Goal: Information Seeking & Learning: Learn about a topic

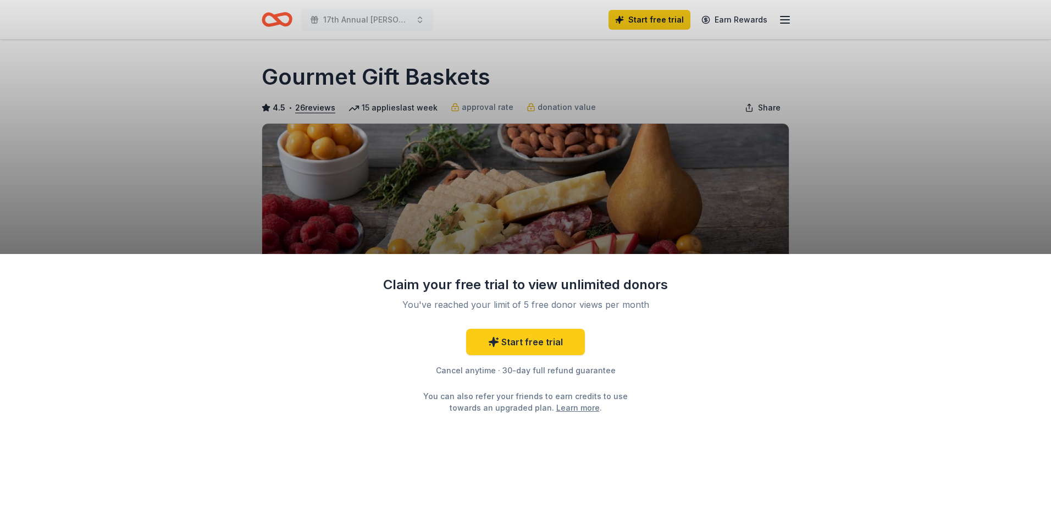
click at [873, 190] on div "Claim your free trial to view unlimited donors You've reached your limit of 5 f…" at bounding box center [525, 254] width 1051 height 508
click at [926, 300] on div "Claim your free trial to view unlimited donors You've reached your limit of 5 f…" at bounding box center [525, 381] width 1051 height 254
click at [786, 359] on div "Claim your free trial to view unlimited donors You've reached your limit of 5 f…" at bounding box center [525, 381] width 1051 height 254
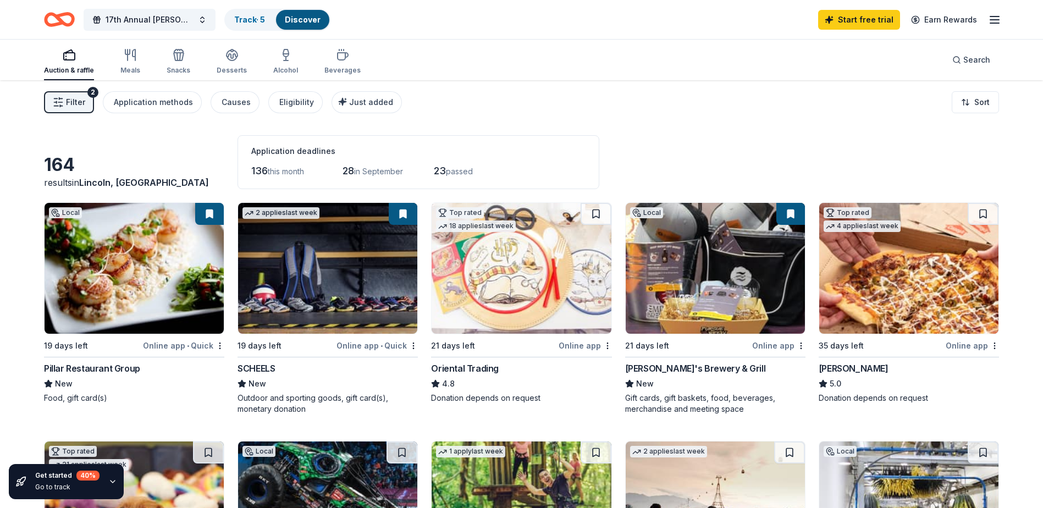
scroll to position [824, 0]
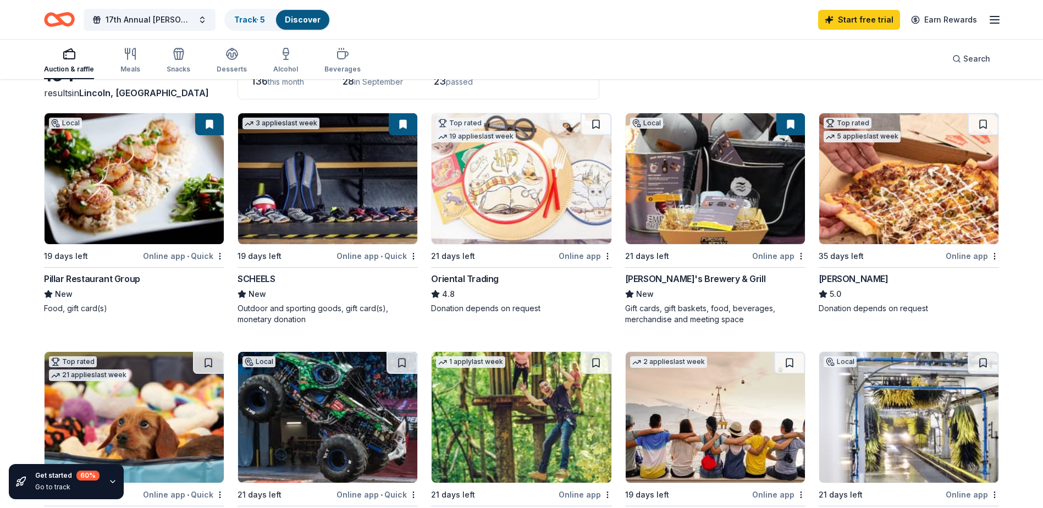
scroll to position [220, 0]
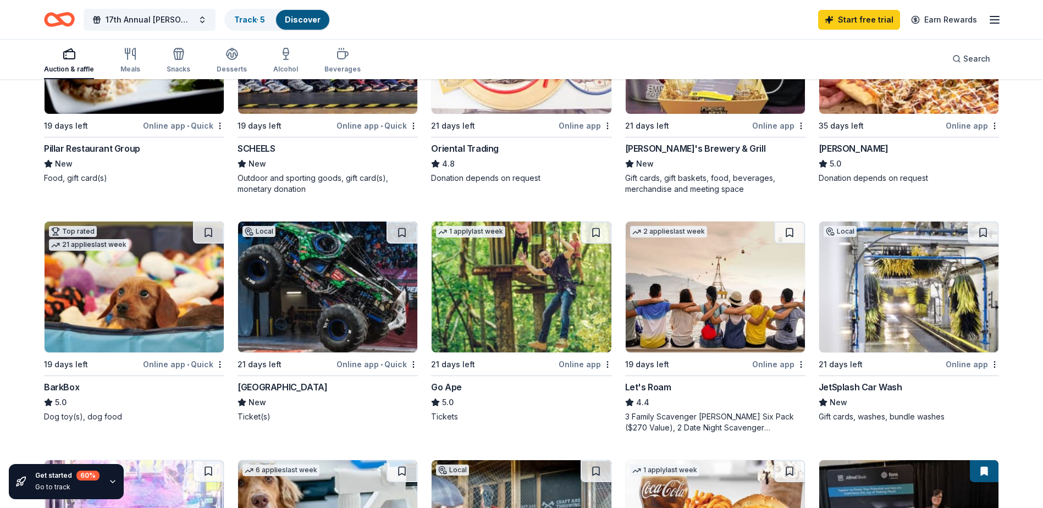
click at [736, 281] on img at bounding box center [715, 287] width 179 height 131
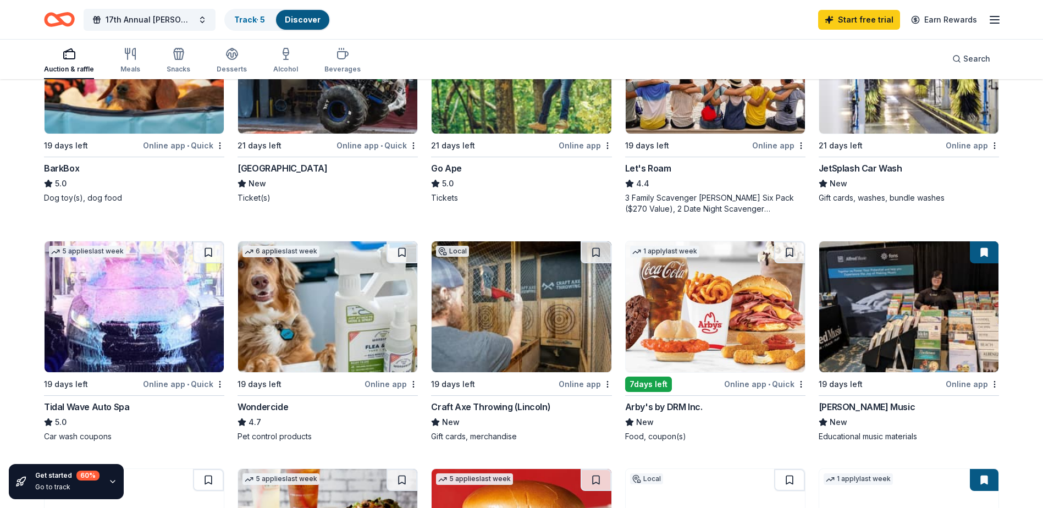
scroll to position [440, 0]
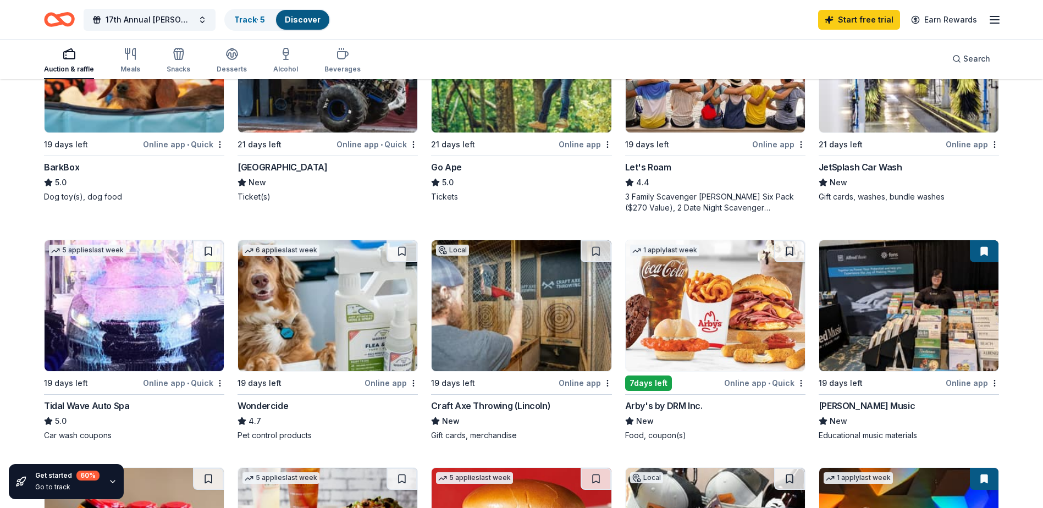
click at [533, 317] on img at bounding box center [520, 305] width 179 height 131
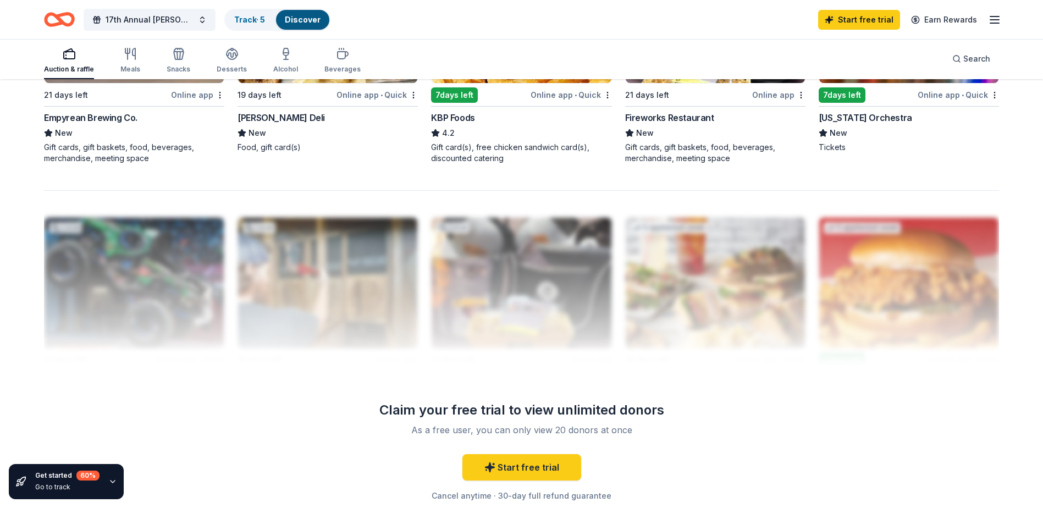
scroll to position [989, 0]
